Goal: Communication & Community: Share content

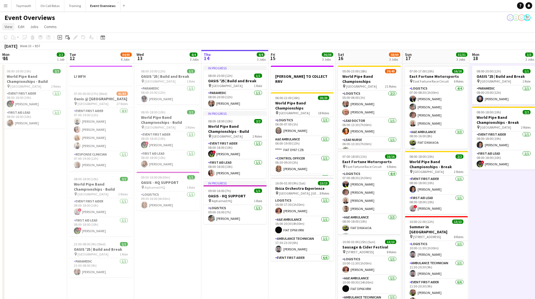
scroll to position [84, 0]
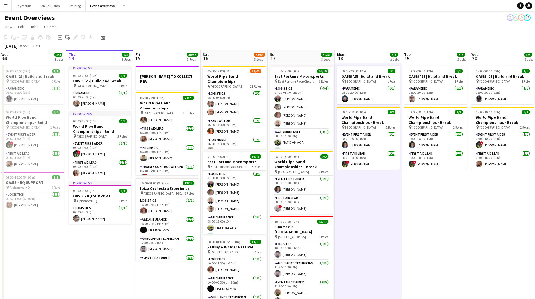
click at [3, 3] on app-icon "Menu" at bounding box center [5, 5] width 4 height 4
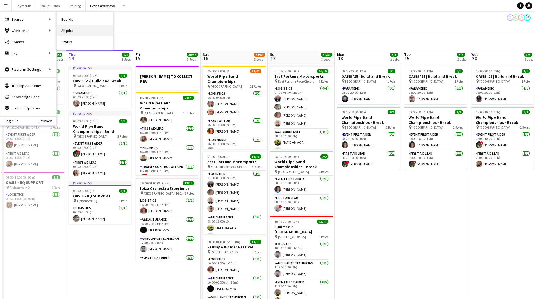
click at [72, 31] on link "All jobs" at bounding box center [85, 30] width 56 height 11
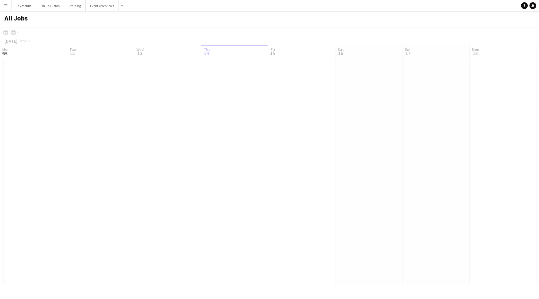
scroll to position [0, 134]
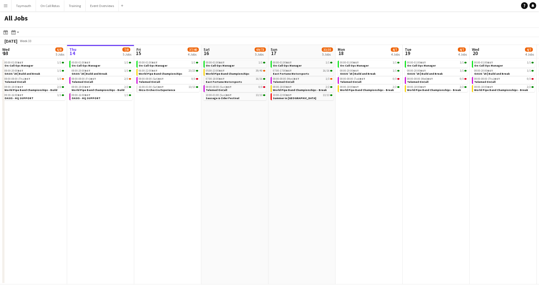
click at [11, 5] on button "Menu" at bounding box center [5, 5] width 11 height 11
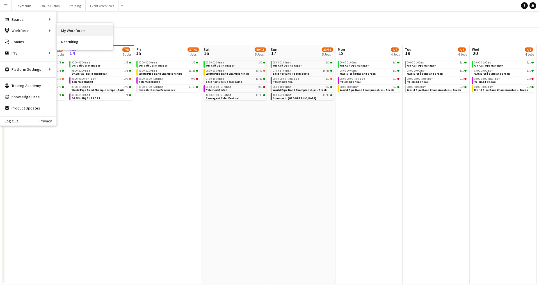
click at [62, 31] on link "My Workforce" at bounding box center [85, 30] width 56 height 11
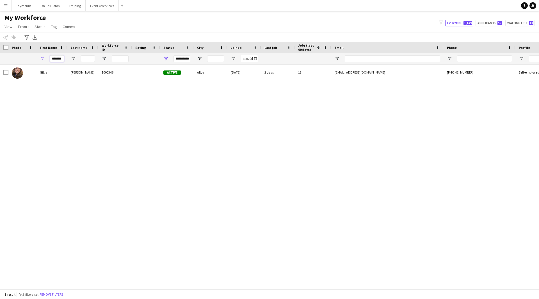
drag, startPoint x: 61, startPoint y: 59, endPoint x: -2, endPoint y: 48, distance: 64.2
click at [0, 48] on html "Menu Boards Boards Boards All jobs Status Workforce Workforce My Workforce Recr…" at bounding box center [269, 149] width 539 height 299
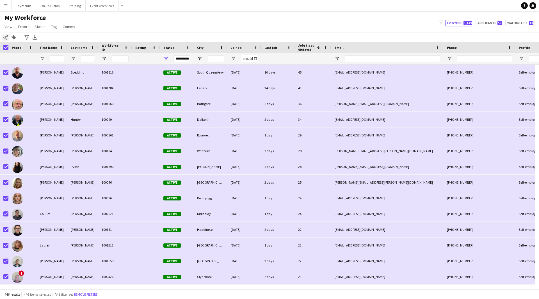
click at [4, 38] on icon at bounding box center [5, 37] width 4 height 4
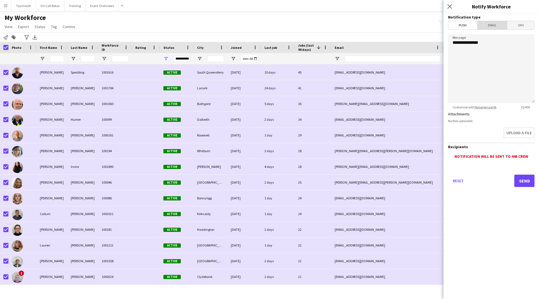
click at [491, 26] on span "Email" at bounding box center [493, 25] width 30 height 8
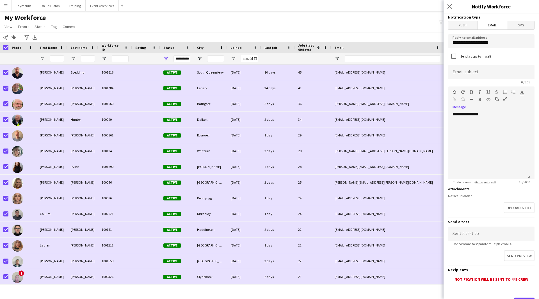
click at [503, 99] on button "button" at bounding box center [505, 99] width 4 height 4
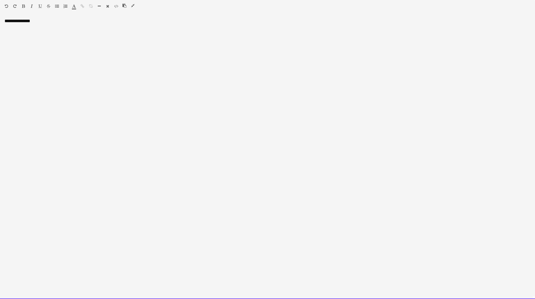
click at [132, 8] on div at bounding box center [131, 6] width 17 height 7
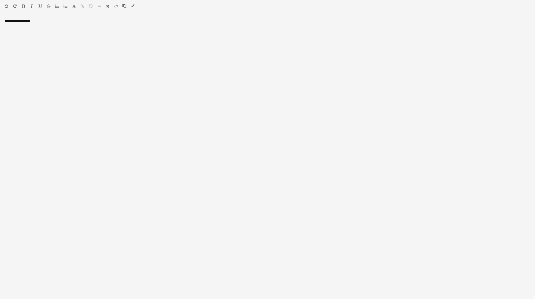
click at [132, 4] on icon "button" at bounding box center [132, 6] width 3 height 4
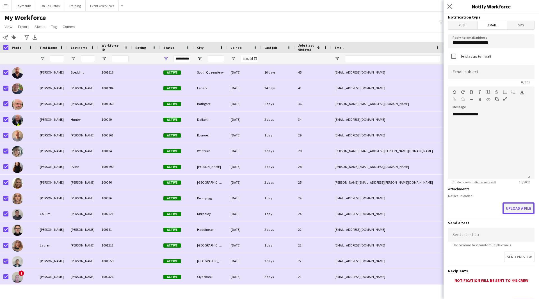
click at [507, 210] on button "Upload a file" at bounding box center [519, 209] width 32 height 12
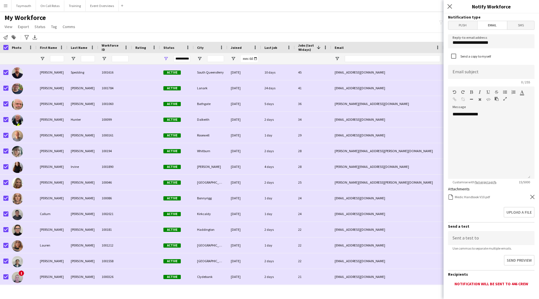
click at [531, 196] on icon "Remove" at bounding box center [533, 197] width 4 height 4
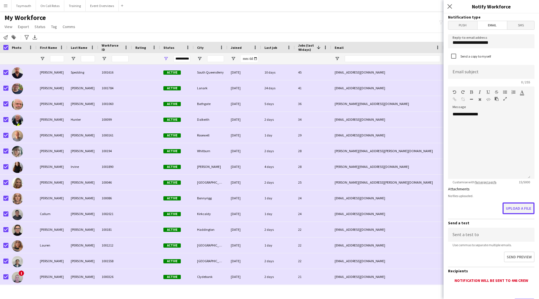
click at [520, 210] on button "Upload a file" at bounding box center [519, 209] width 32 height 12
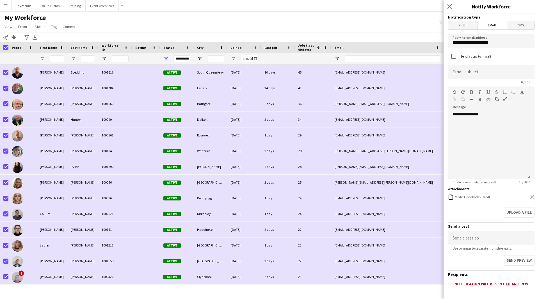
click at [531, 196] on icon at bounding box center [533, 197] width 4 height 4
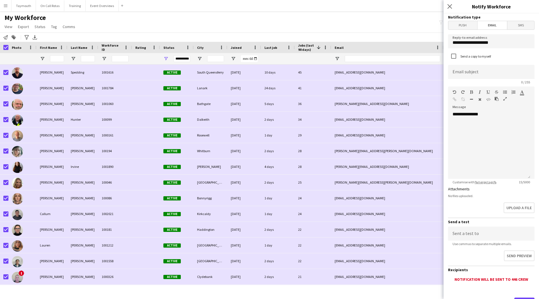
click at [505, 99] on icon "button" at bounding box center [505, 99] width 3 height 4
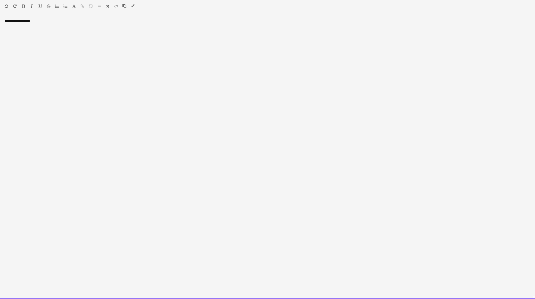
click at [74, 31] on div "**********" at bounding box center [267, 158] width 535 height 281
drag, startPoint x: 55, startPoint y: 28, endPoint x: -23, endPoint y: 19, distance: 79.2
click at [0, 19] on html "Menu Boards Boards Boards All jobs Status Workforce Workforce My Workforce Recr…" at bounding box center [267, 266] width 535 height 532
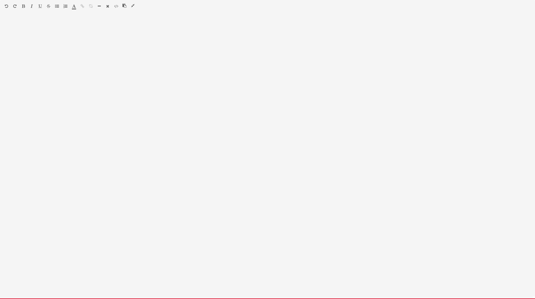
click at [46, 30] on div at bounding box center [267, 158] width 535 height 281
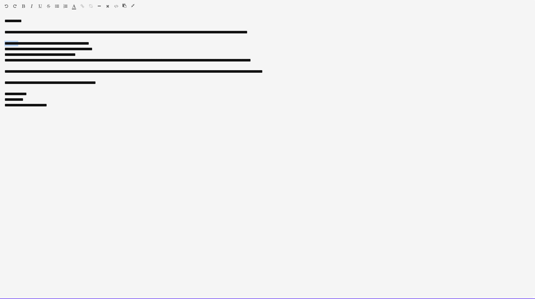
drag, startPoint x: 21, startPoint y: 44, endPoint x: 5, endPoint y: 43, distance: 16.0
click at [5, 43] on div "**********" at bounding box center [267, 44] width 526 height 6
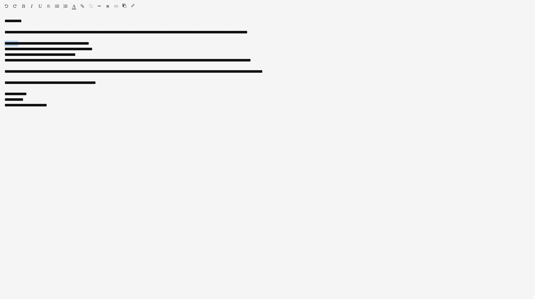
click at [24, 7] on icon "button" at bounding box center [23, 6] width 3 height 4
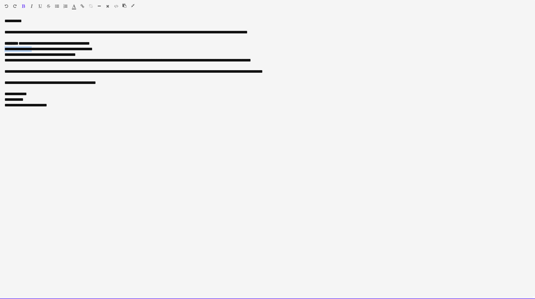
drag, startPoint x: 39, startPoint y: 50, endPoint x: 4, endPoint y: 51, distance: 35.7
click at [4, 51] on div "**********" at bounding box center [267, 158] width 535 height 281
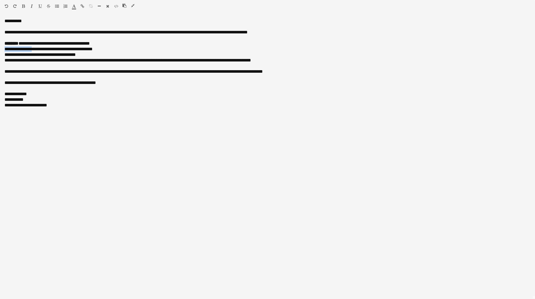
click at [24, 7] on icon "button" at bounding box center [23, 6] width 3 height 4
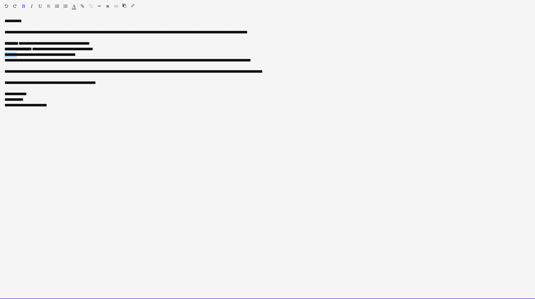
drag, startPoint x: 20, startPoint y: 56, endPoint x: 5, endPoint y: 56, distance: 15.2
click at [5, 56] on div "**********" at bounding box center [267, 55] width 526 height 6
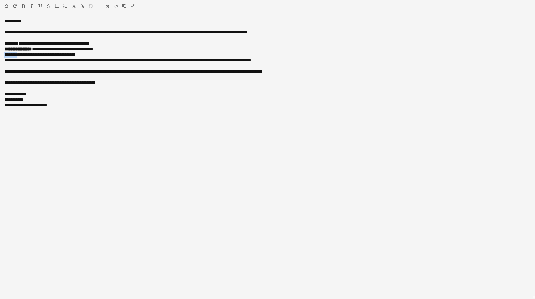
click at [24, 7] on icon "button" at bounding box center [23, 6] width 3 height 4
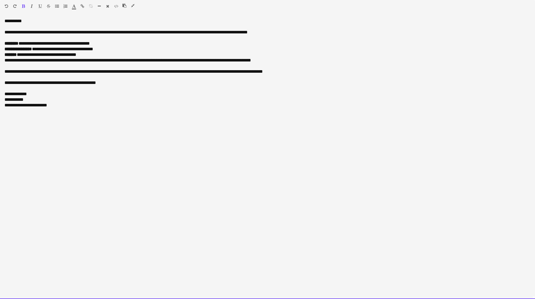
click at [101, 54] on div "**********" at bounding box center [267, 55] width 526 height 6
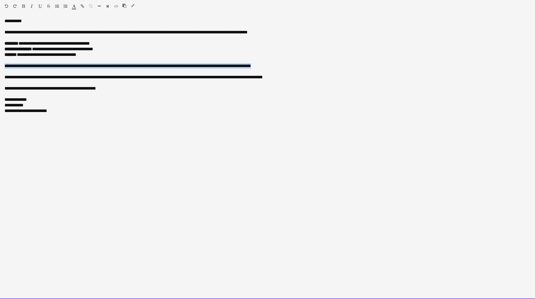
drag, startPoint x: 276, startPoint y: 65, endPoint x: -10, endPoint y: 67, distance: 285.7
click at [0, 67] on html "Menu Boards Boards Boards All jobs Status Workforce Workforce My Workforce Recr…" at bounding box center [267, 266] width 535 height 532
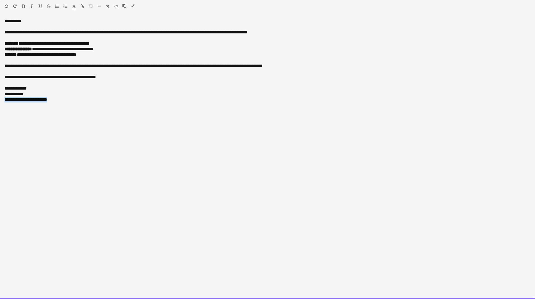
drag, startPoint x: 56, startPoint y: 101, endPoint x: 4, endPoint y: 101, distance: 52.3
click at [4, 101] on div "**********" at bounding box center [267, 158] width 535 height 281
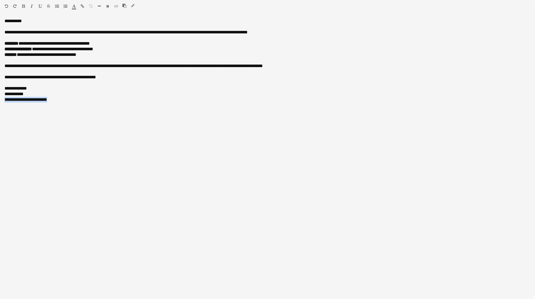
click at [31, 6] on icon "button" at bounding box center [32, 6] width 2 height 4
click at [132, 5] on icon "button" at bounding box center [132, 6] width 3 height 4
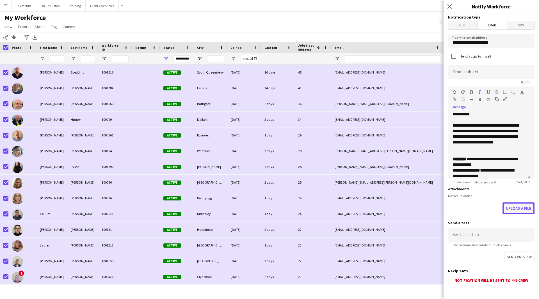
click at [518, 208] on button "Upload a file" at bounding box center [519, 209] width 32 height 12
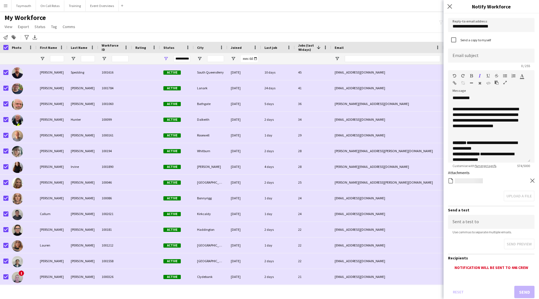
scroll to position [31, 0]
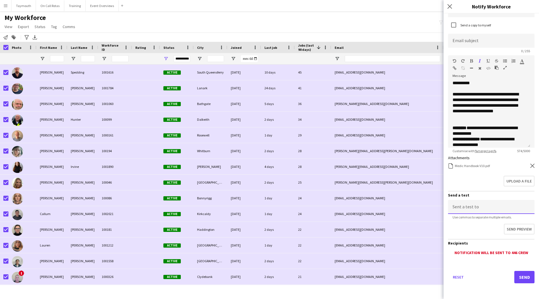
click at [485, 207] on input at bounding box center [491, 207] width 87 height 14
type input "**********"
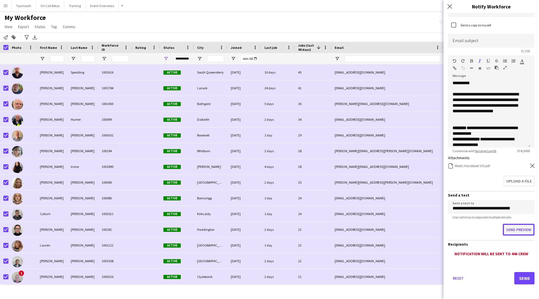
click at [521, 232] on button "Send preview" at bounding box center [519, 230] width 32 height 12
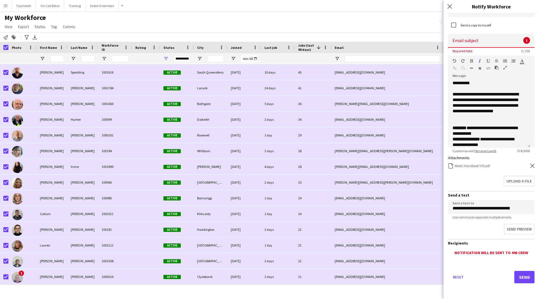
click at [499, 40] on input at bounding box center [491, 41] width 87 height 14
paste input "**********"
drag, startPoint x: 525, startPoint y: 42, endPoint x: 498, endPoint y: 41, distance: 26.7
click at [498, 41] on input "**********" at bounding box center [489, 41] width 82 height 14
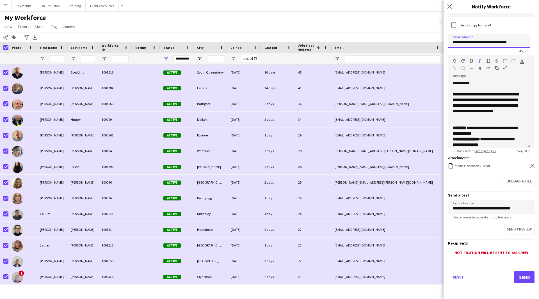
scroll to position [0, 0]
drag, startPoint x: 481, startPoint y: 42, endPoint x: 469, endPoint y: 42, distance: 11.8
click at [469, 42] on input "**********" at bounding box center [489, 41] width 82 height 14
type input "**********"
click at [516, 279] on button "Send" at bounding box center [525, 277] width 20 height 12
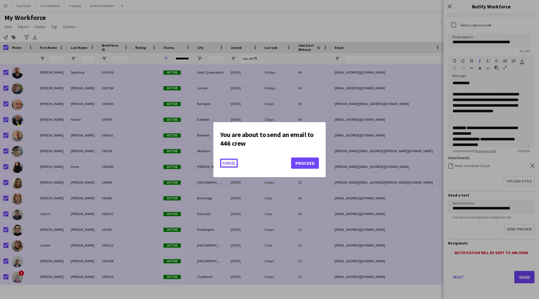
click at [232, 164] on button "Cancel" at bounding box center [229, 163] width 18 height 9
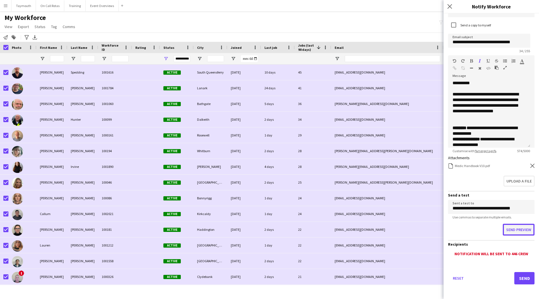
click at [509, 234] on button "Send preview" at bounding box center [519, 230] width 32 height 12
click at [525, 275] on button "Send" at bounding box center [525, 277] width 20 height 12
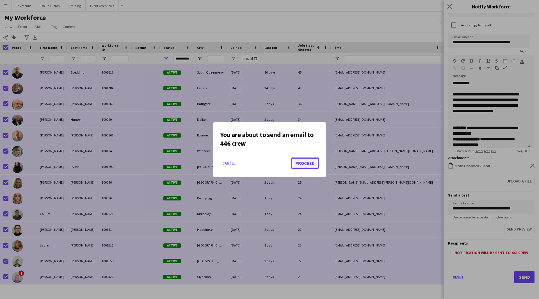
click at [303, 161] on button "Proceed" at bounding box center [305, 163] width 28 height 11
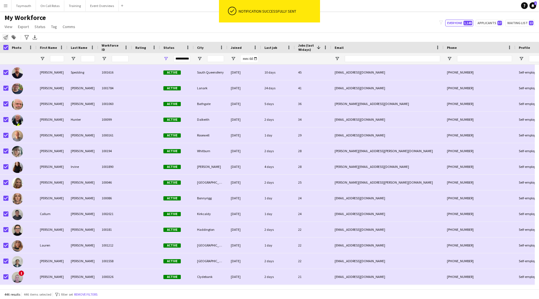
click at [8, 40] on div "Notify workforce" at bounding box center [5, 37] width 7 height 7
